Goal: Task Accomplishment & Management: Complete application form

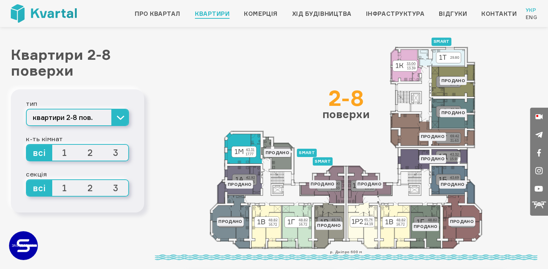
click at [248, 141] on icon at bounding box center [242, 148] width 37 height 31
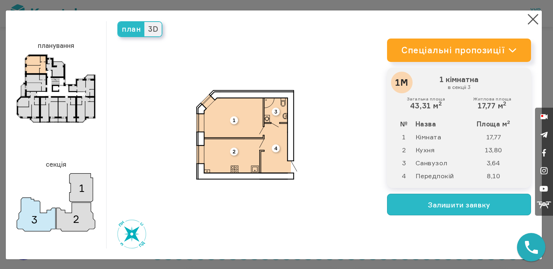
click at [435, 201] on button "Залишити заявку" at bounding box center [459, 205] width 144 height 22
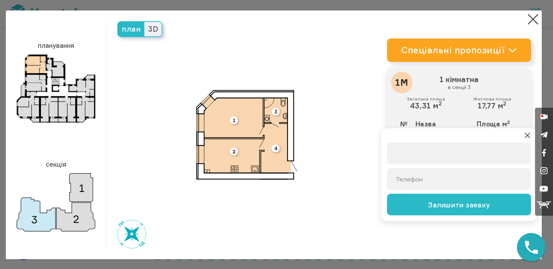
click at [445, 153] on input "text" at bounding box center [459, 154] width 144 height 22
click at [524, 133] on button at bounding box center [527, 135] width 7 height 7
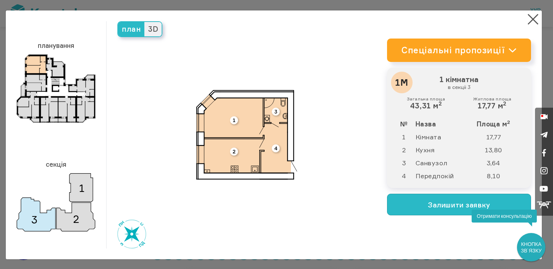
click at [428, 210] on button "Залишити заявку" at bounding box center [459, 205] width 144 height 22
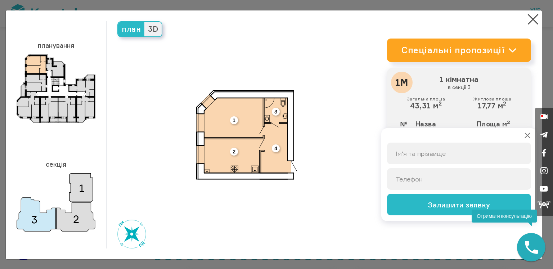
click at [524, 136] on button at bounding box center [527, 135] width 7 height 7
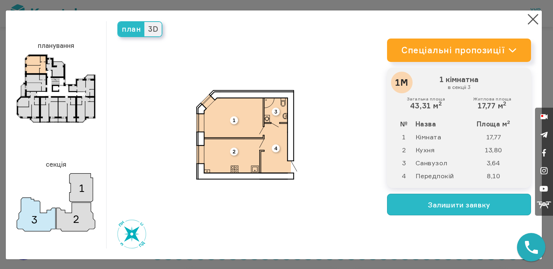
click at [417, 211] on button "Залишити заявку" at bounding box center [459, 205] width 144 height 22
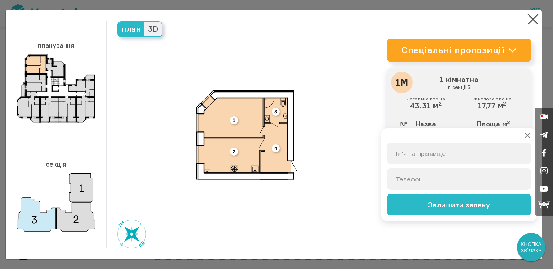
click at [524, 135] on button at bounding box center [527, 135] width 7 height 7
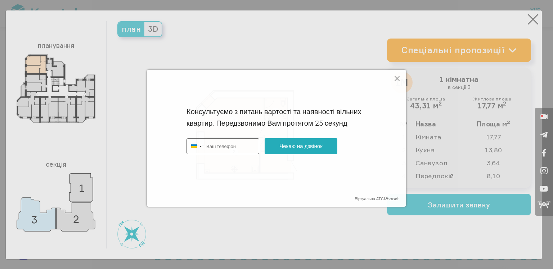
type input "+380"
click at [397, 81] on icon at bounding box center [397, 78] width 9 height 9
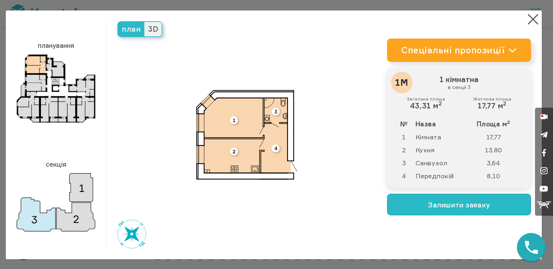
click at [407, 197] on button "Залишити заявку" at bounding box center [459, 205] width 144 height 22
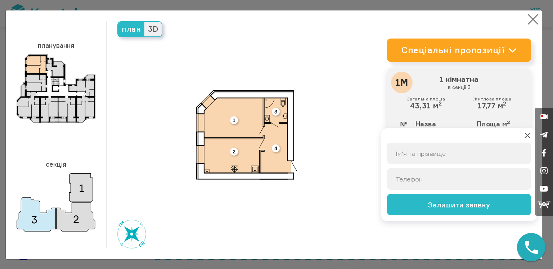
click at [530, 21] on button "×" at bounding box center [533, 19] width 14 height 14
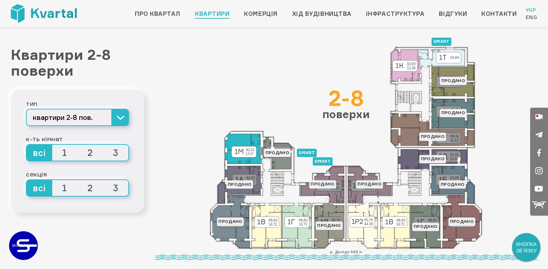
click at [233, 145] on icon at bounding box center [242, 148] width 37 height 31
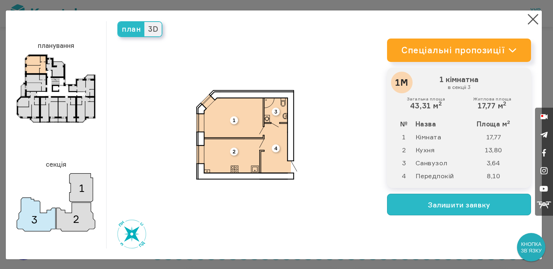
click at [451, 201] on button "Залишити заявку" at bounding box center [459, 205] width 144 height 22
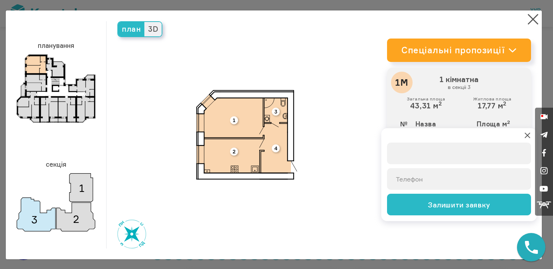
click at [421, 157] on input "text" at bounding box center [459, 154] width 144 height 22
click at [412, 227] on div "Спеціальні пропозиції Квартири від 23 000 грн/м² при 100% оплаті Розтермінуванн…" at bounding box center [459, 134] width 144 height 227
click at [526, 135] on form "Залишити заявку" at bounding box center [459, 174] width 156 height 93
click at [524, 134] on button at bounding box center [527, 135] width 7 height 7
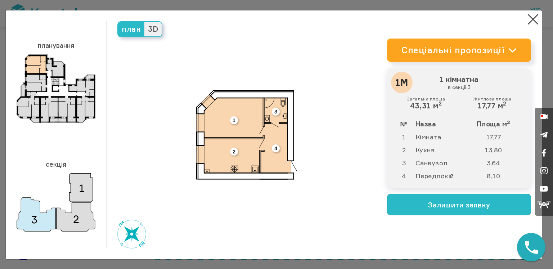
click at [446, 205] on button "Залишити заявку" at bounding box center [459, 205] width 144 height 22
